Goal: Task Accomplishment & Management: Complete application form

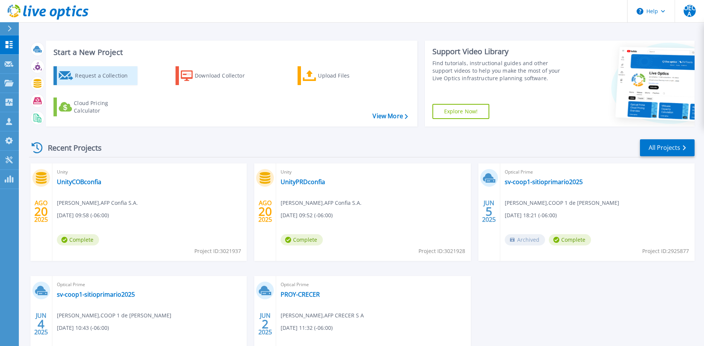
click at [78, 73] on div "Request a Collection" at bounding box center [105, 75] width 60 height 15
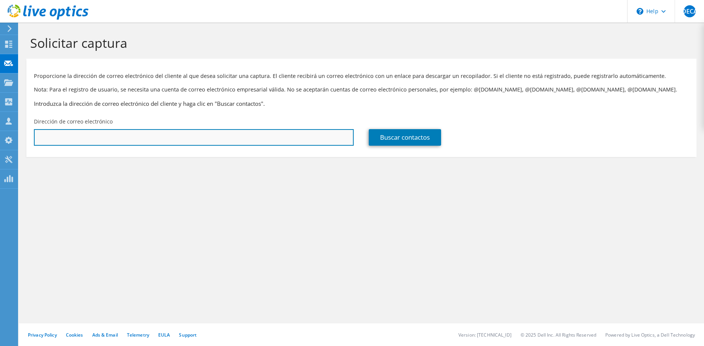
click at [266, 136] on input "text" at bounding box center [194, 137] width 320 height 17
paste input "carlos.escobar@mh.gob.sv"
type input "carlos.escobar@mh.gob.sv"
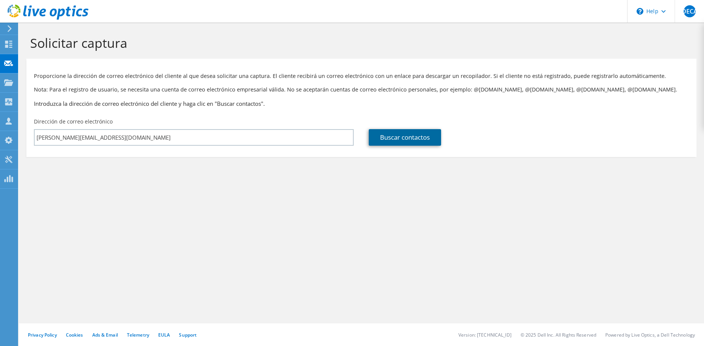
click at [425, 140] on link "Buscar contactos" at bounding box center [405, 137] width 72 height 17
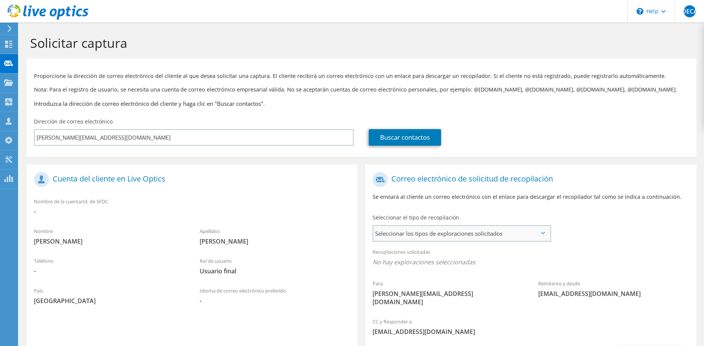
click at [478, 235] on span "Seleccionar los tipos de exploraciones solicitados" at bounding box center [461, 233] width 176 height 15
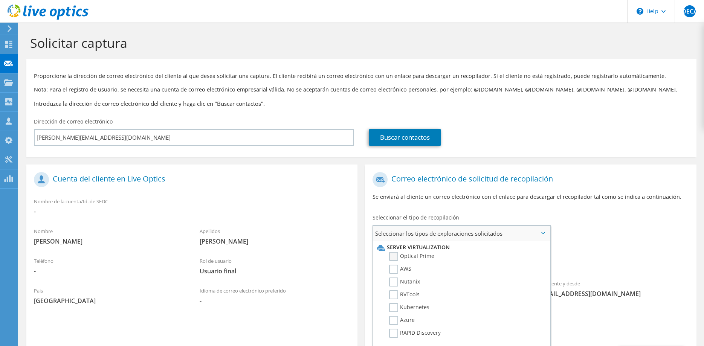
click at [391, 258] on label "Optical Prime" at bounding box center [411, 256] width 45 height 9
click at [0, 0] on input "Optical Prime" at bounding box center [0, 0] width 0 height 0
click at [479, 200] on p "Se enviará al cliente un correo electrónico con el enlace para descargar el rec…" at bounding box center [531, 197] width 316 height 8
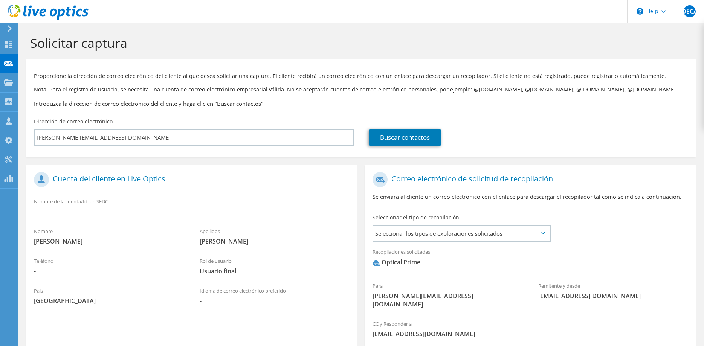
scroll to position [68, 0]
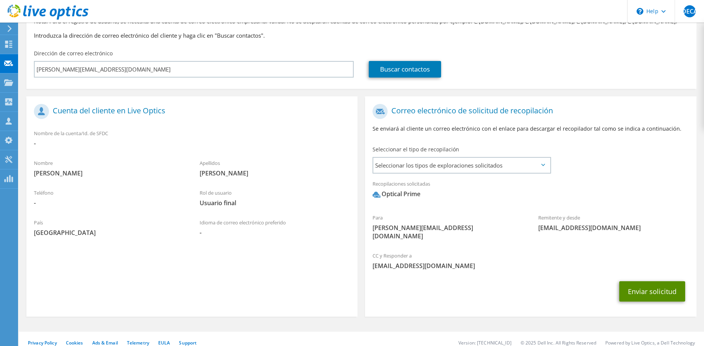
click at [667, 287] on button "Enviar solicitud" at bounding box center [652, 291] width 66 height 20
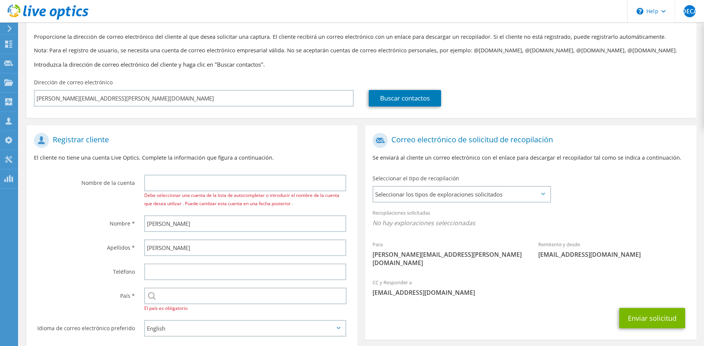
scroll to position [38, 0]
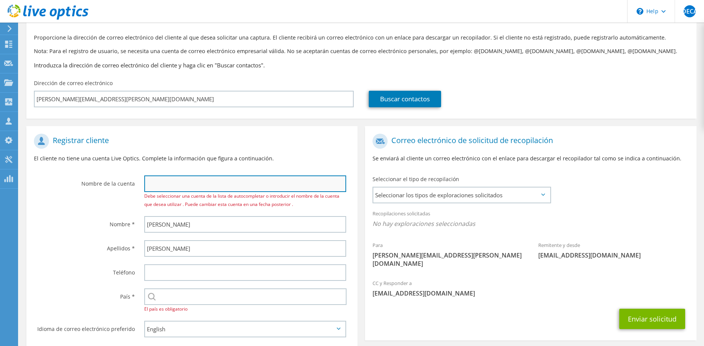
click at [190, 182] on input "text" at bounding box center [245, 184] width 202 height 17
paste input "[PERSON_NAME][EMAIL_ADDRESS][DOMAIN_NAME]"
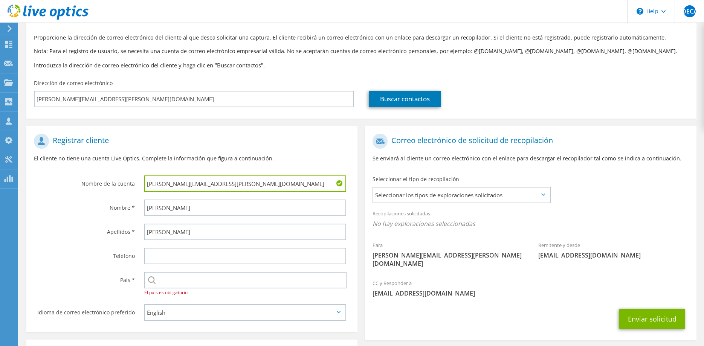
type input "[PERSON_NAME][EMAIL_ADDRESS][DOMAIN_NAME]"
click at [97, 227] on label "Apellidos *" at bounding box center [84, 230] width 101 height 12
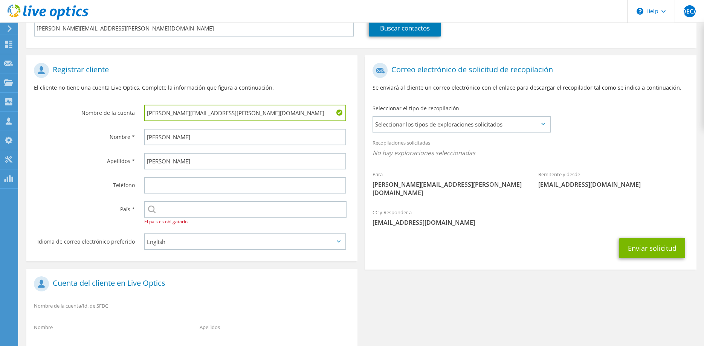
scroll to position [115, 0]
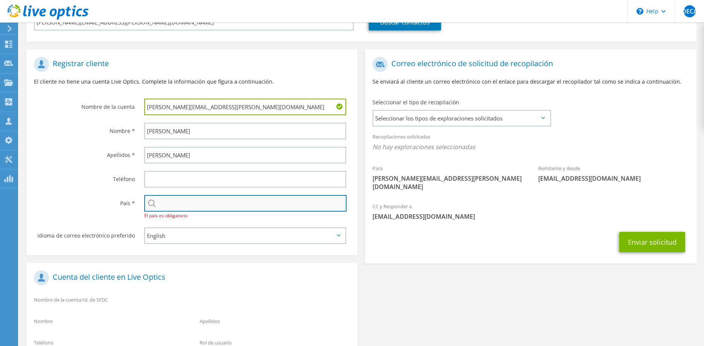
click at [225, 200] on input "text" at bounding box center [245, 203] width 202 height 17
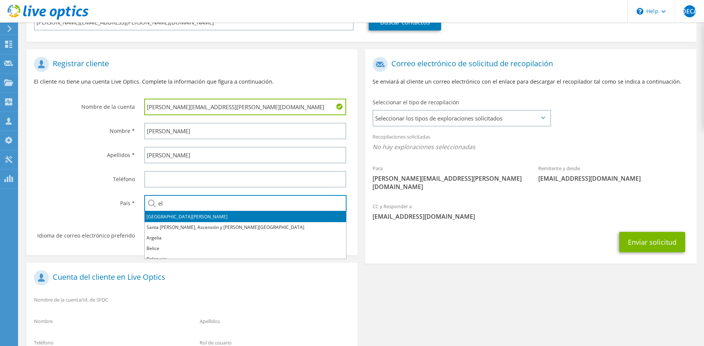
click at [178, 214] on li "El Salvador" at bounding box center [246, 217] width 202 height 11
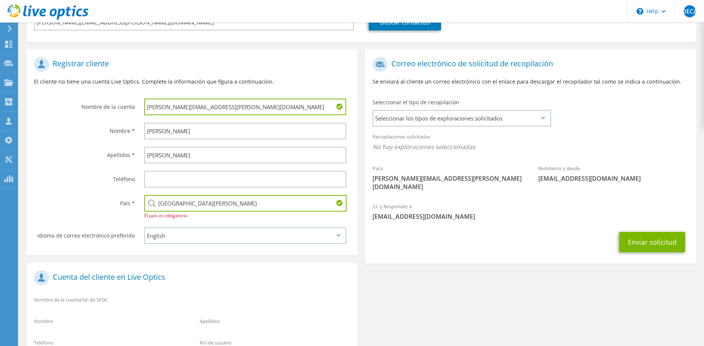
click at [198, 203] on input "El Salvador" at bounding box center [245, 203] width 202 height 17
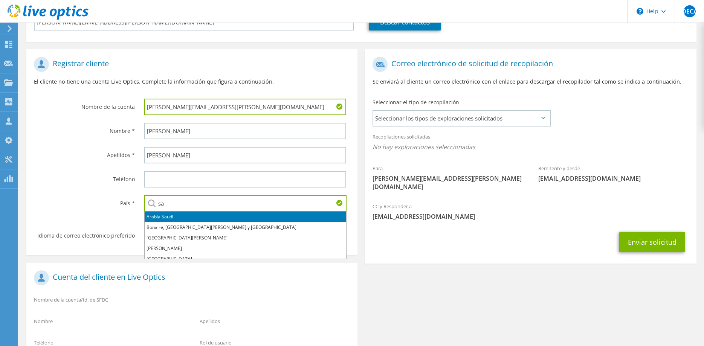
type input "s"
click at [159, 215] on li "El Salvador" at bounding box center [246, 217] width 202 height 11
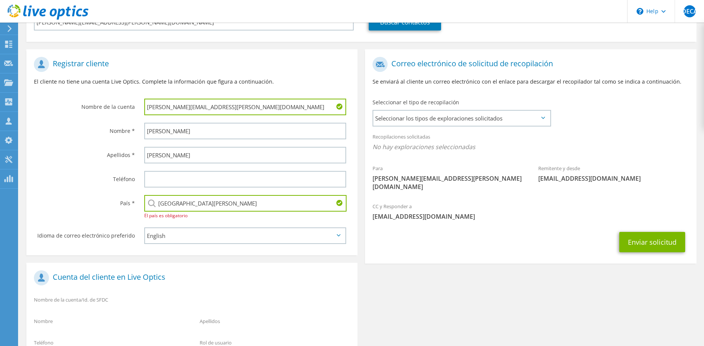
type input "El Salvador"
select select "es-ES"
click option "Español" at bounding box center [0, 0] width 0 height 0
click at [425, 276] on div "Registrar cliente El cliente no tiene una cuenta Live Optics. Complete la infor…" at bounding box center [362, 215] width 678 height 347
click at [398, 232] on div "Enviar solicitud" at bounding box center [530, 242] width 331 height 28
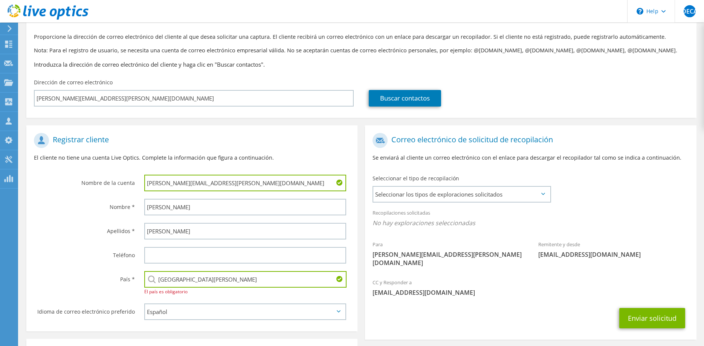
scroll to position [196, 0]
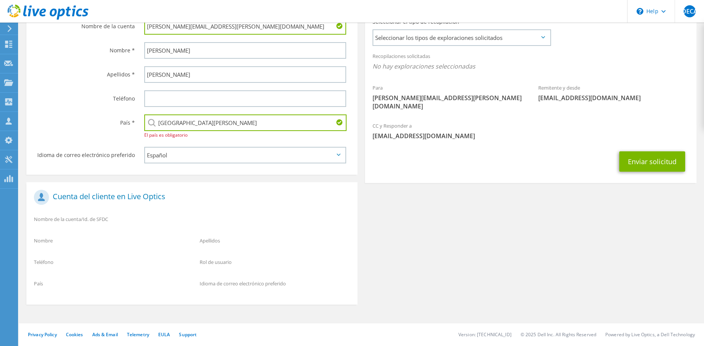
click at [510, 214] on div "Registrar cliente El cliente no tiene una cuenta Live Optics. Complete la infor…" at bounding box center [362, 134] width 678 height 347
click at [639, 151] on button "Enviar solicitud" at bounding box center [652, 161] width 66 height 20
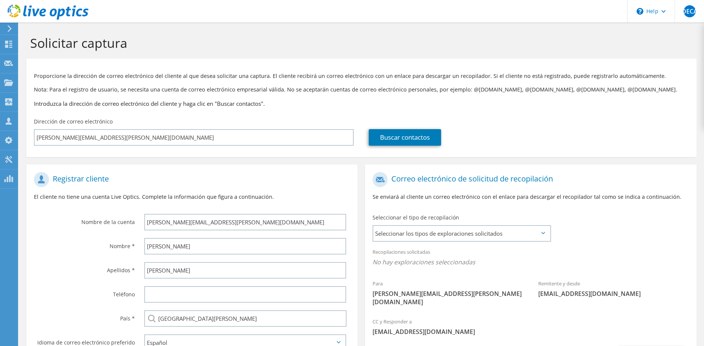
scroll to position [66, 0]
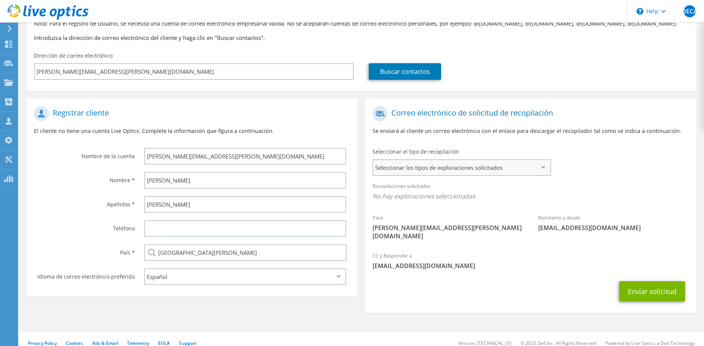
click at [430, 163] on span "Seleccionar los tipos de exploraciones solicitados" at bounding box center [461, 167] width 176 height 15
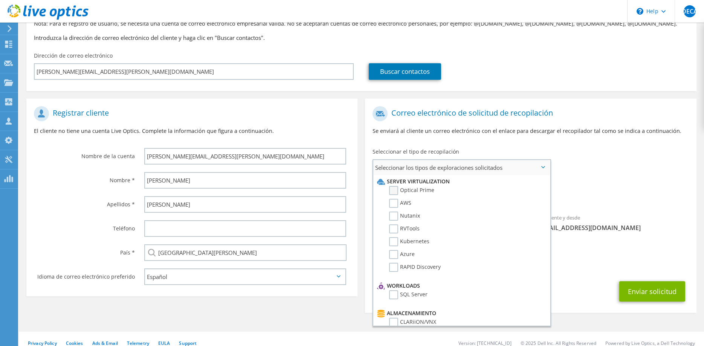
click at [394, 191] on label "Optical Prime" at bounding box center [411, 190] width 45 height 9
click at [0, 0] on input "Optical Prime" at bounding box center [0, 0] width 0 height 0
click at [580, 300] on section "Correo electrónico de solicitud de recopilación Se enviará al cliente un correo…" at bounding box center [530, 207] width 331 height 217
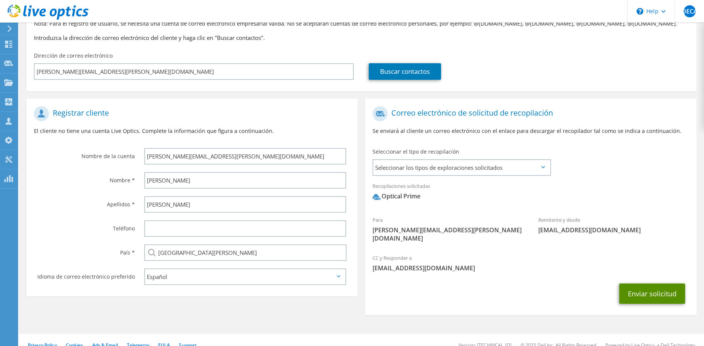
click at [663, 284] on button "Enviar solicitud" at bounding box center [652, 294] width 66 height 20
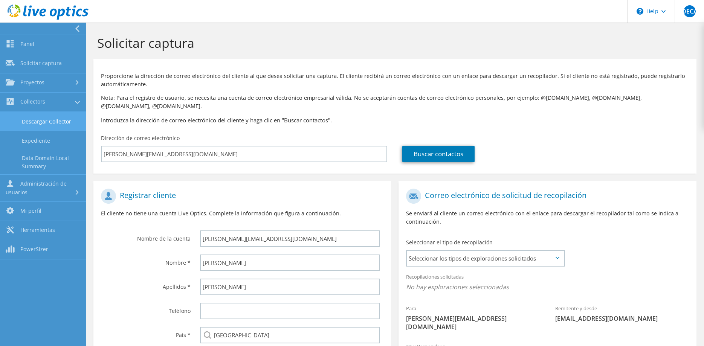
click at [57, 124] on link "Descargar Collector" at bounding box center [43, 121] width 86 height 19
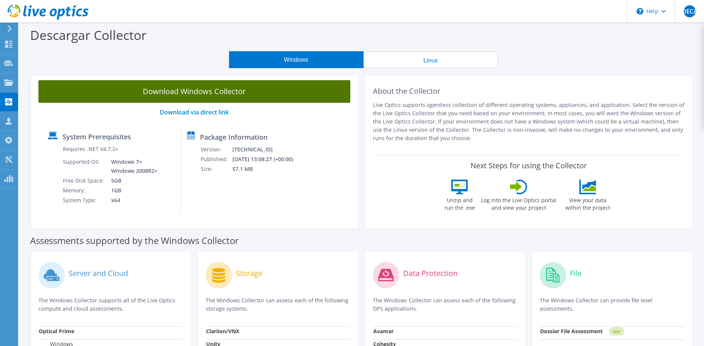
click at [200, 89] on link "Download Windows Collector" at bounding box center [194, 91] width 312 height 23
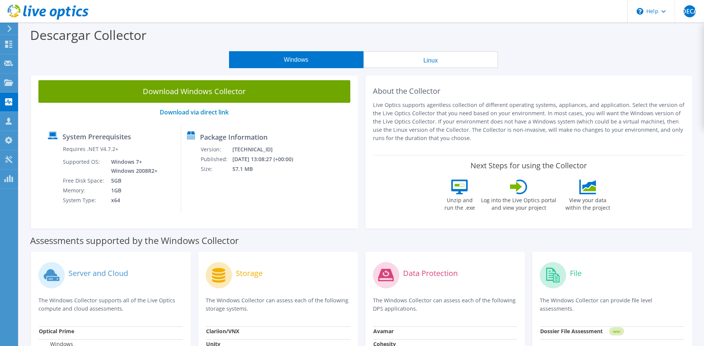
scroll to position [240, 0]
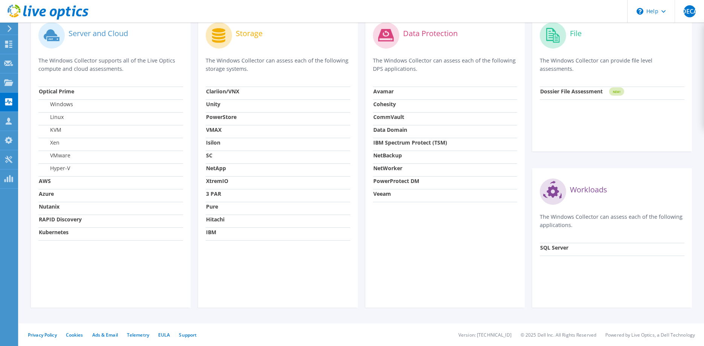
click at [217, 234] on td "IBM" at bounding box center [278, 234] width 145 height 13
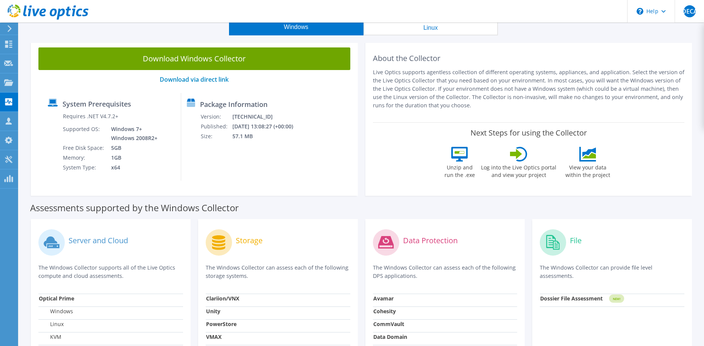
scroll to position [0, 0]
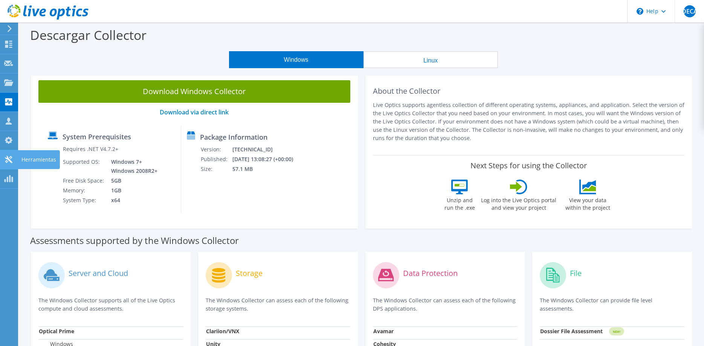
click at [7, 161] on use at bounding box center [8, 159] width 7 height 7
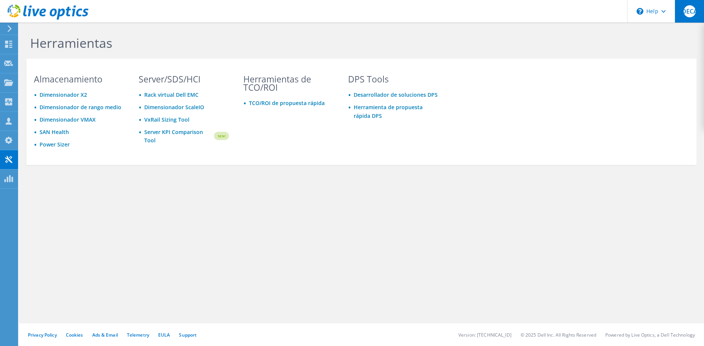
click at [693, 13] on span "OECA" at bounding box center [690, 11] width 12 height 12
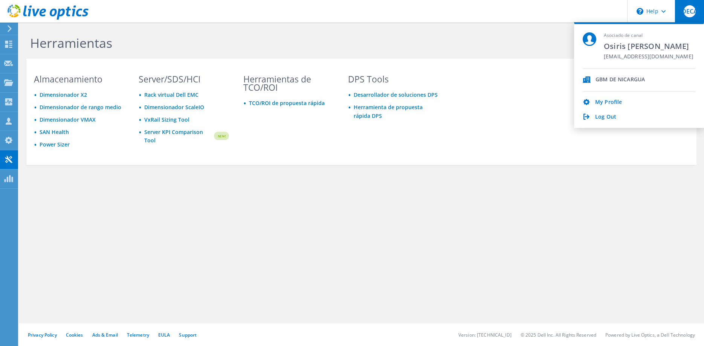
click at [612, 80] on div "GBM DE NICARGUA" at bounding box center [620, 79] width 49 height 7
click at [521, 164] on section "Almacenamiento Dimensionador X2 Dimensionador de rango medio Dimensionador VMAX…" at bounding box center [361, 112] width 670 height 106
